Goal: Task Accomplishment & Management: Complete application form

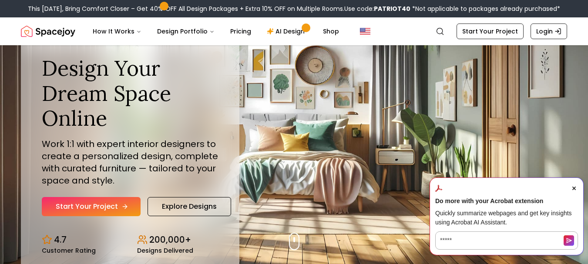
click at [101, 211] on link "Start Your Project" at bounding box center [91, 206] width 99 height 19
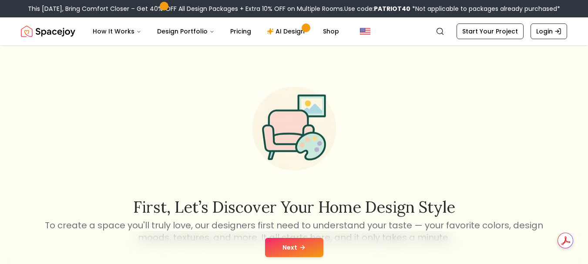
click at [300, 236] on div "Next" at bounding box center [294, 247] width 574 height 33
click at [306, 241] on button "Next" at bounding box center [294, 247] width 58 height 19
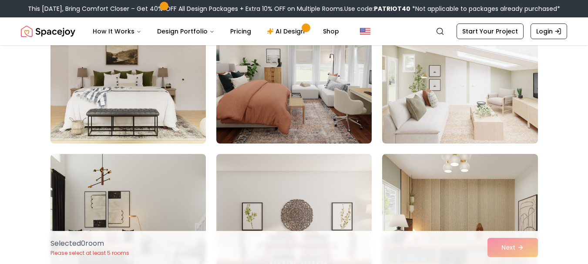
scroll to position [362, 0]
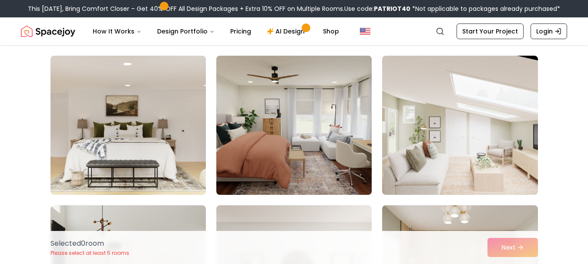
click at [320, 158] on img at bounding box center [293, 125] width 163 height 146
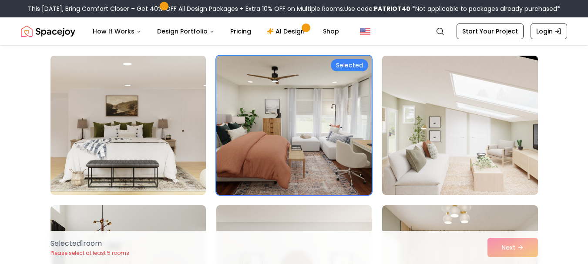
click at [354, 61] on div "Selected" at bounding box center [349, 65] width 37 height 12
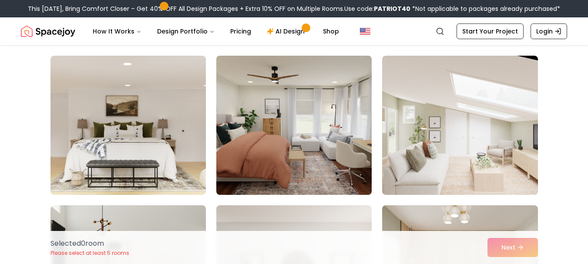
click at [339, 77] on img at bounding box center [293, 125] width 163 height 146
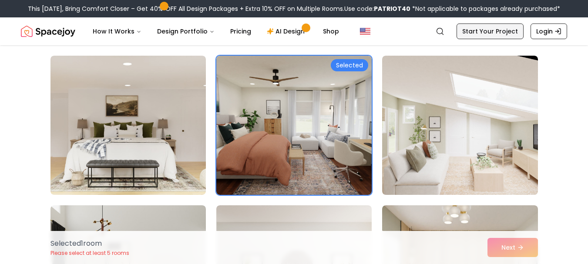
click at [482, 30] on link "Start Your Project" at bounding box center [490, 32] width 67 height 16
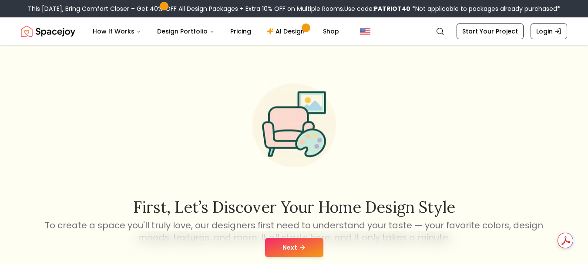
click at [298, 239] on button "Next" at bounding box center [294, 247] width 58 height 19
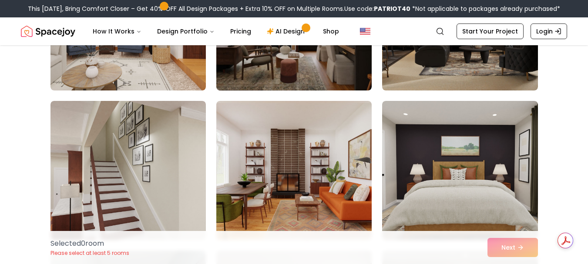
scroll to position [784, 0]
